Goal: Task Accomplishment & Management: Use online tool/utility

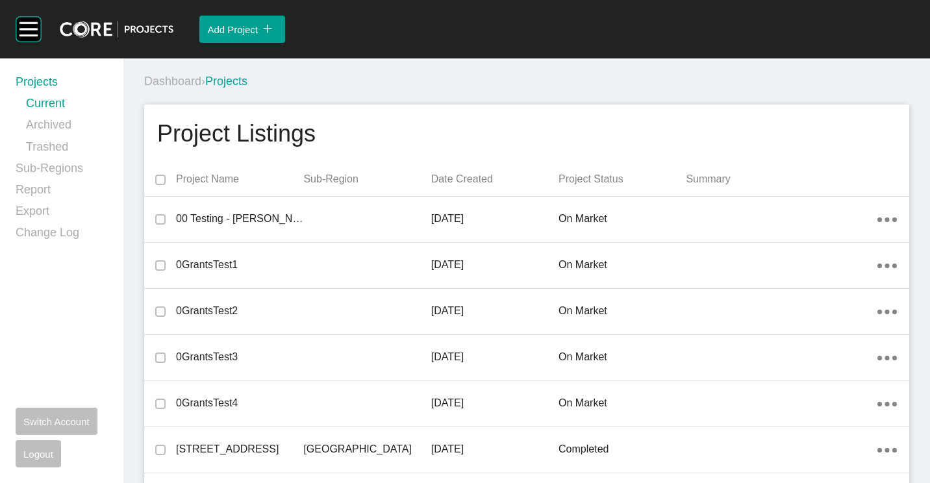
click at [429, 89] on div "Dashboard › Projects" at bounding box center [529, 81] width 770 height 16
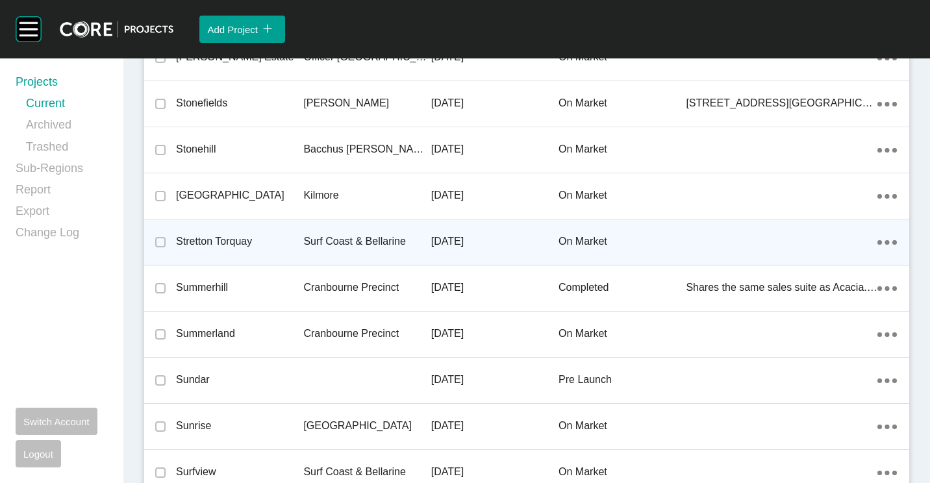
click at [354, 231] on div "Surf Coast & Bellarine" at bounding box center [366, 241] width 127 height 40
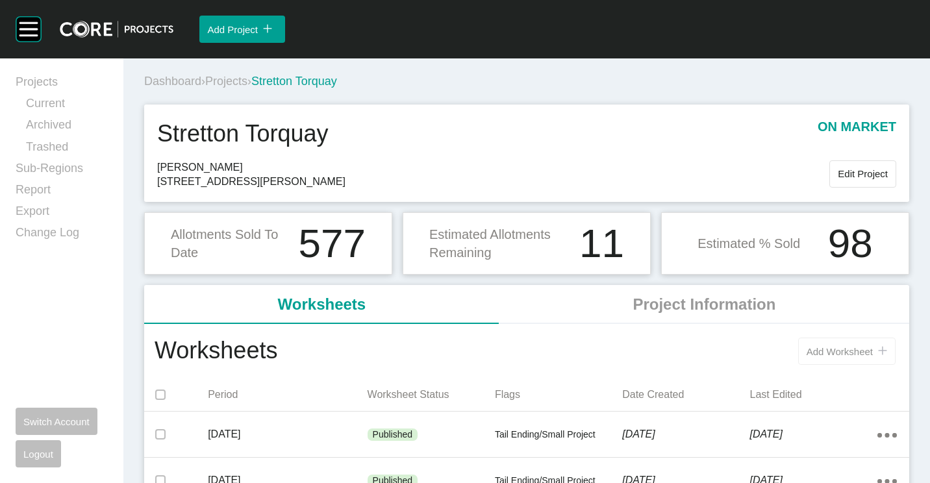
click at [817, 360] on button "Add Worksheet icon/tick copy 11 Created with Sketch." at bounding box center [846, 351] width 97 height 27
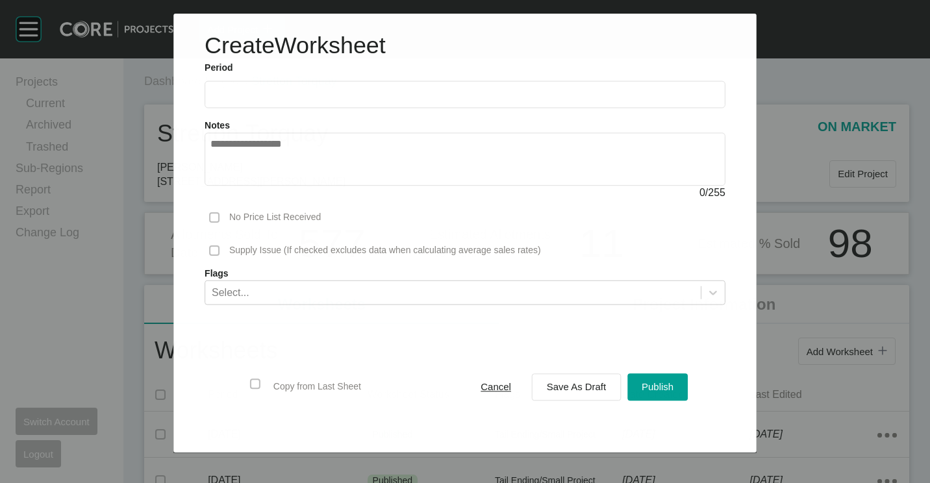
click at [322, 91] on input "text" at bounding box center [464, 94] width 509 height 11
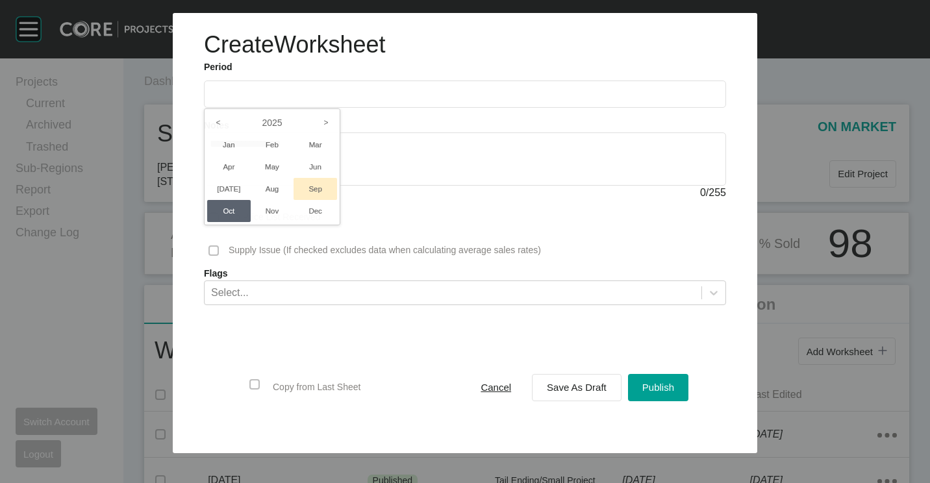
click at [310, 186] on li "Sep" at bounding box center [316, 189] width 44 height 22
type input "**********"
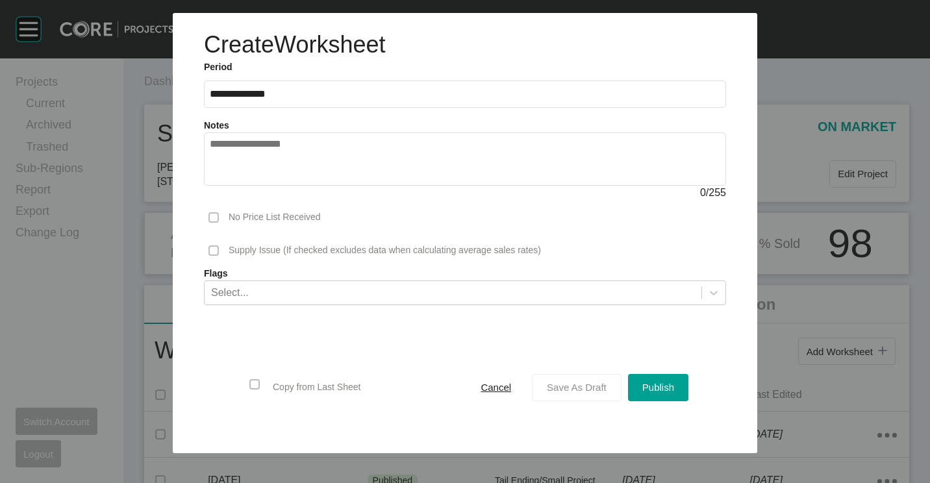
click at [595, 381] on div "Save As Draft" at bounding box center [577, 388] width 66 height 18
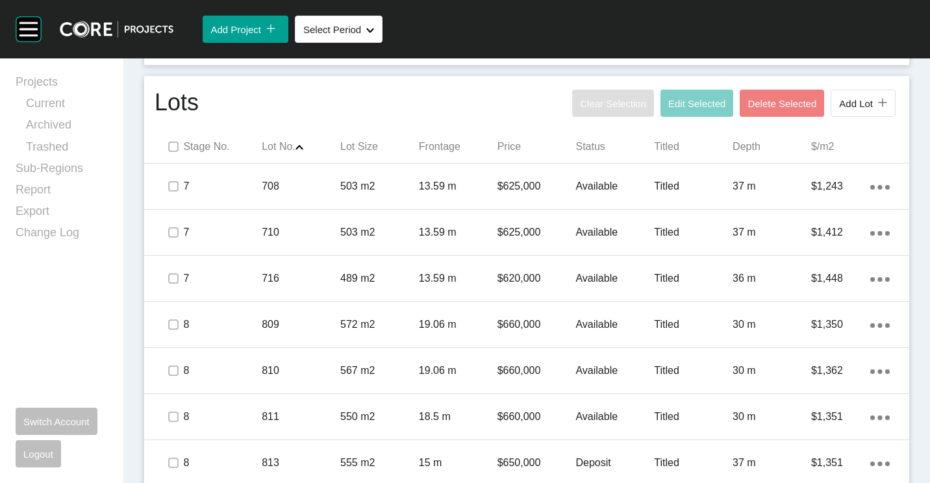
scroll to position [906, 0]
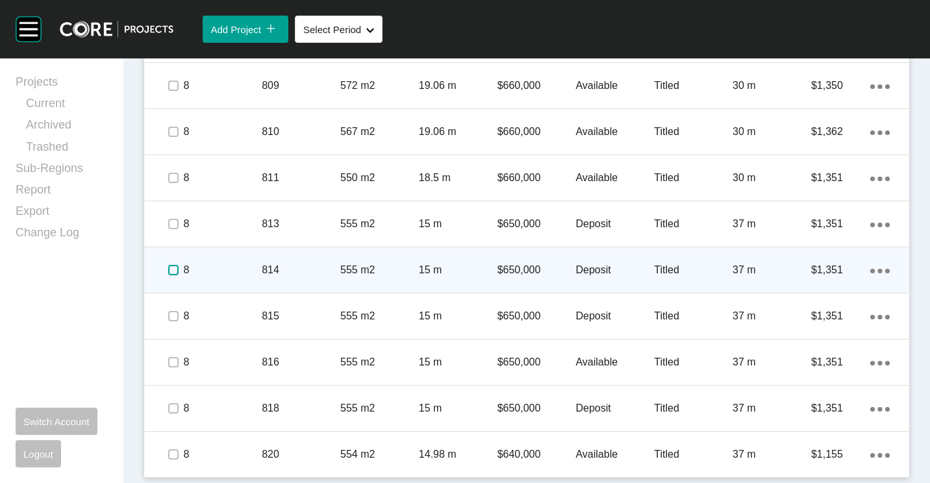
click at [174, 269] on label at bounding box center [173, 270] width 10 height 10
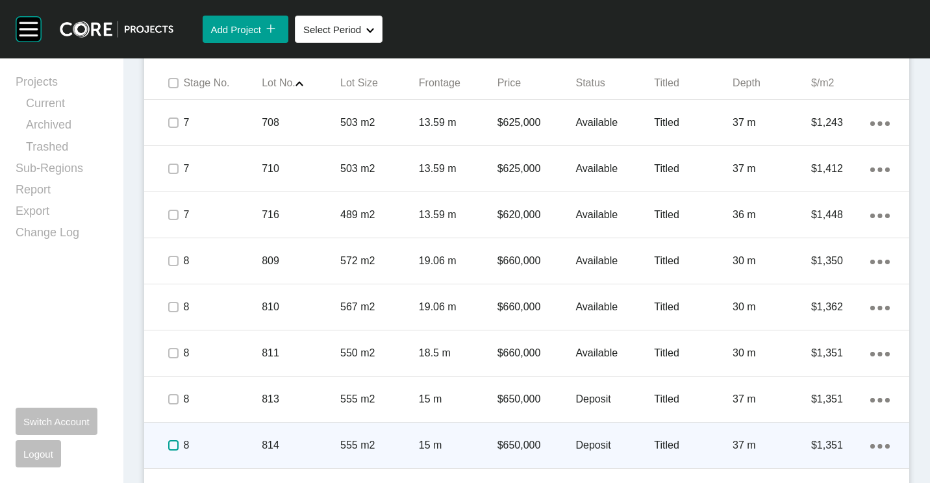
scroll to position [776, 0]
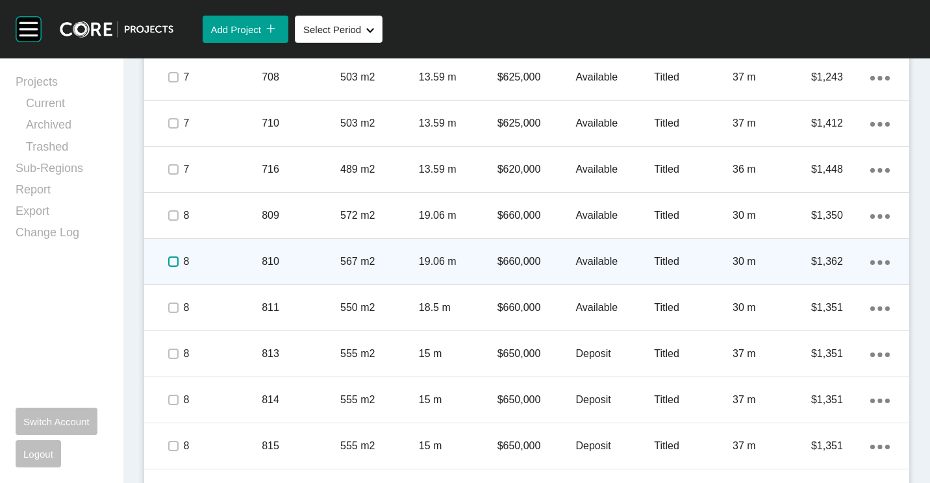
click at [179, 258] on label at bounding box center [173, 262] width 10 height 10
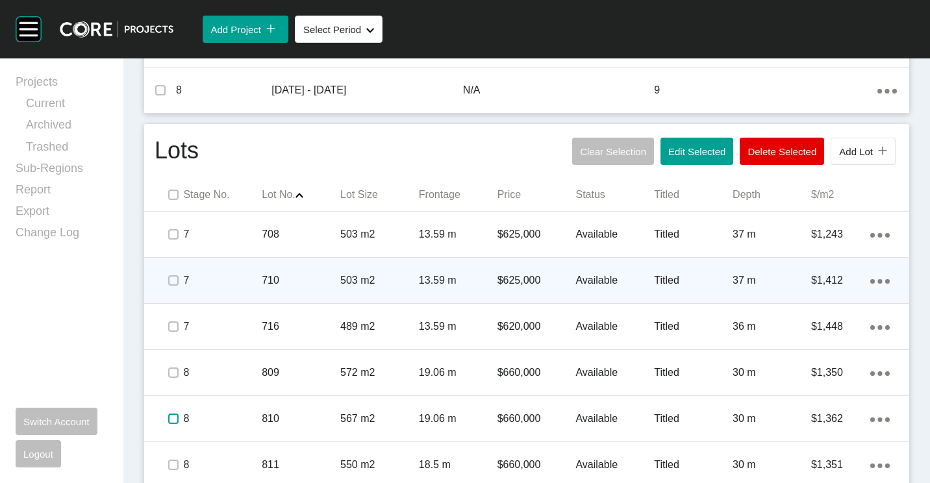
scroll to position [516, 0]
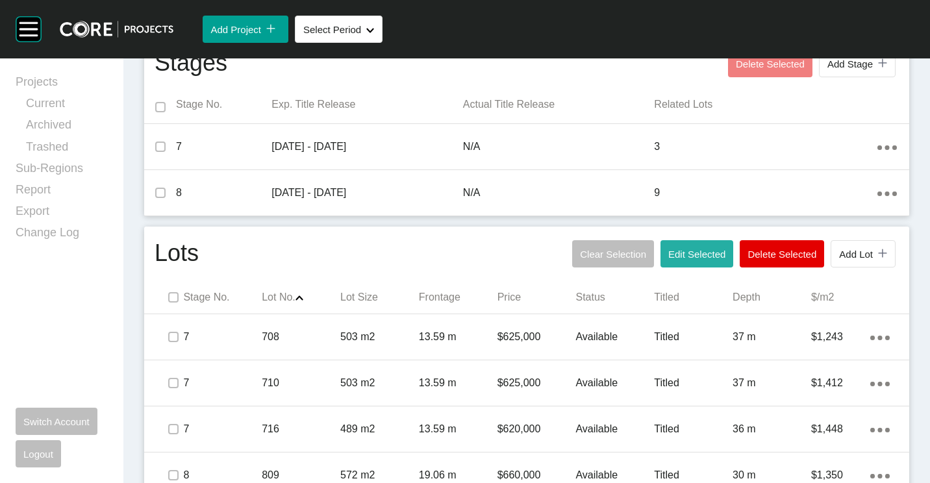
click at [686, 259] on span "Edit Selected" at bounding box center [696, 254] width 57 height 11
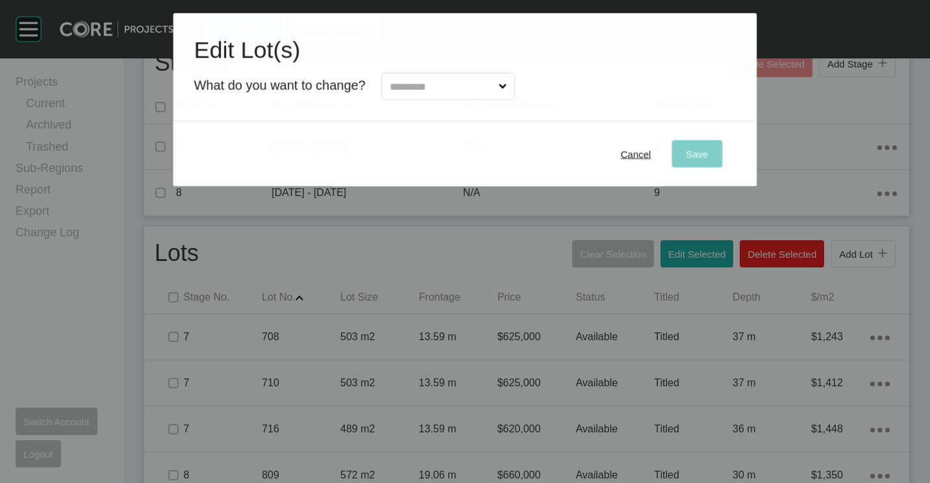
click at [442, 86] on input "text" at bounding box center [441, 86] width 109 height 26
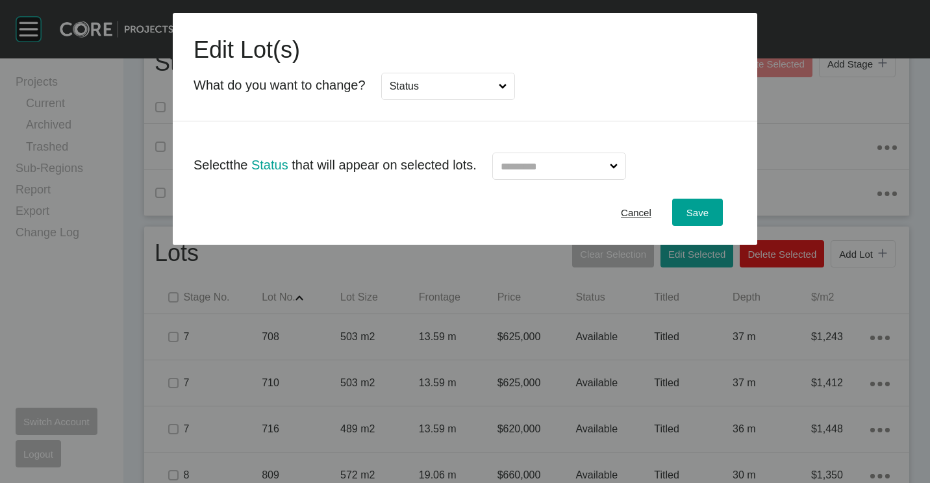
click at [581, 162] on input "text" at bounding box center [552, 166] width 109 height 26
click at [702, 205] on div "Save" at bounding box center [697, 213] width 29 height 18
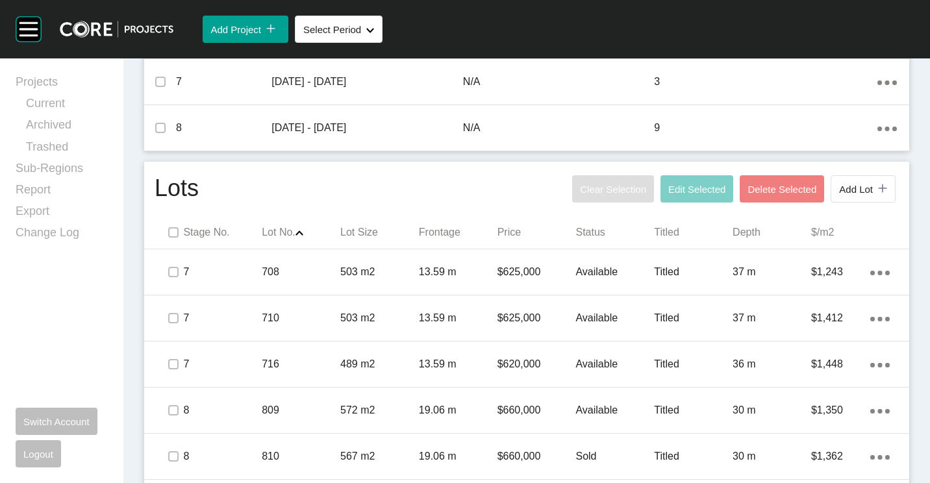
scroll to position [646, 0]
